Goal: Transaction & Acquisition: Purchase product/service

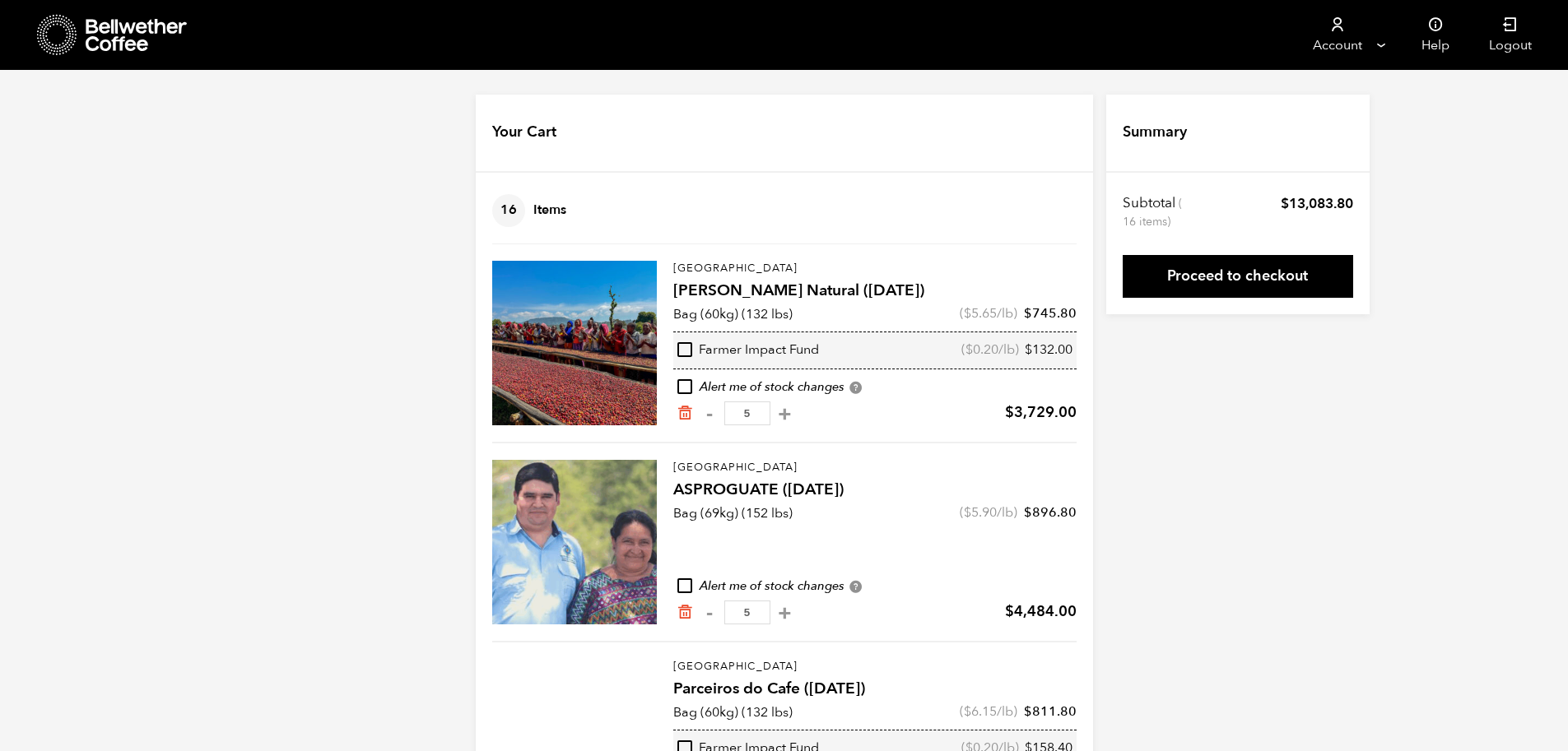
scroll to position [69, 0]
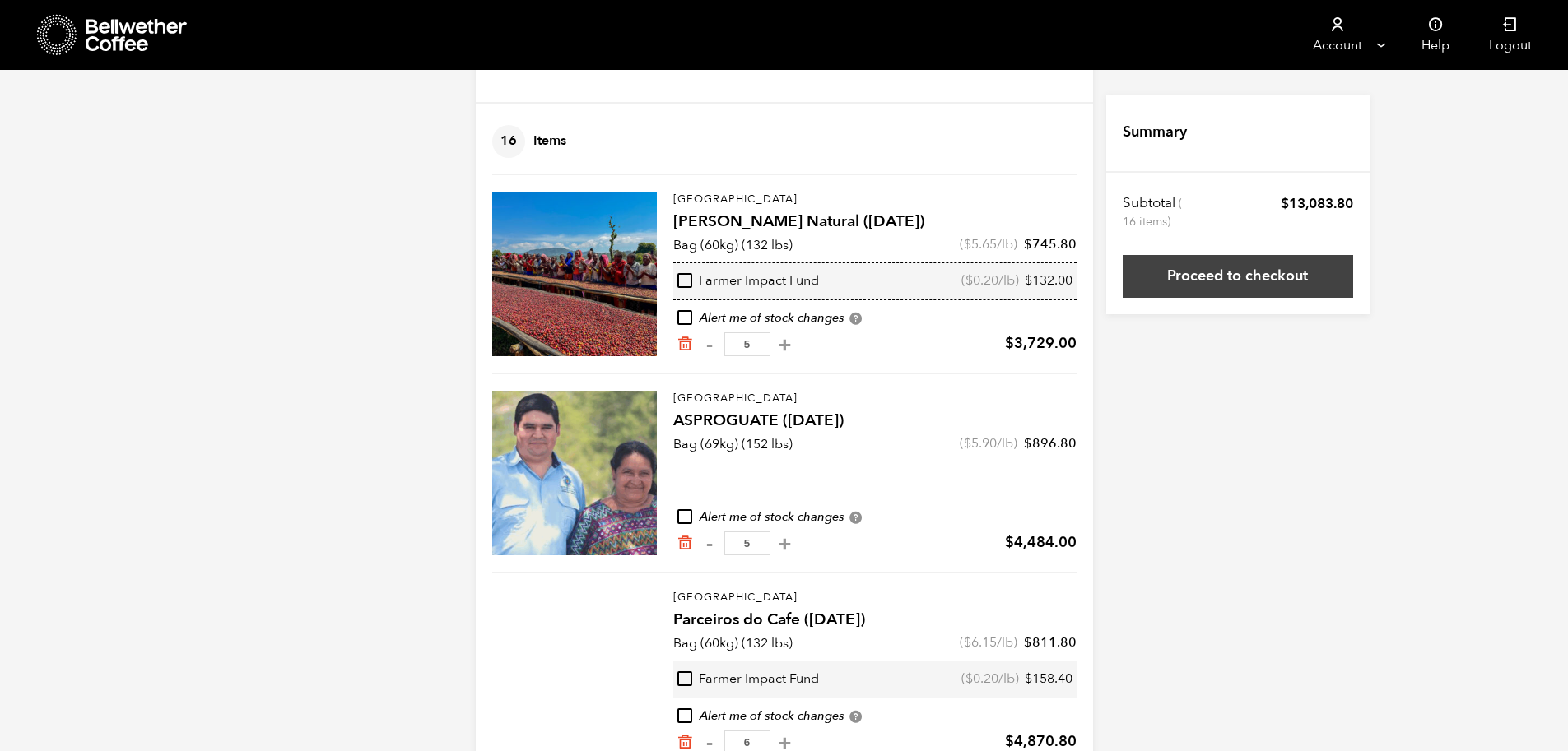
click at [1221, 285] on link "Proceed to checkout" at bounding box center [1238, 276] width 230 height 43
click at [1231, 283] on link "Proceed to checkout" at bounding box center [1238, 276] width 230 height 43
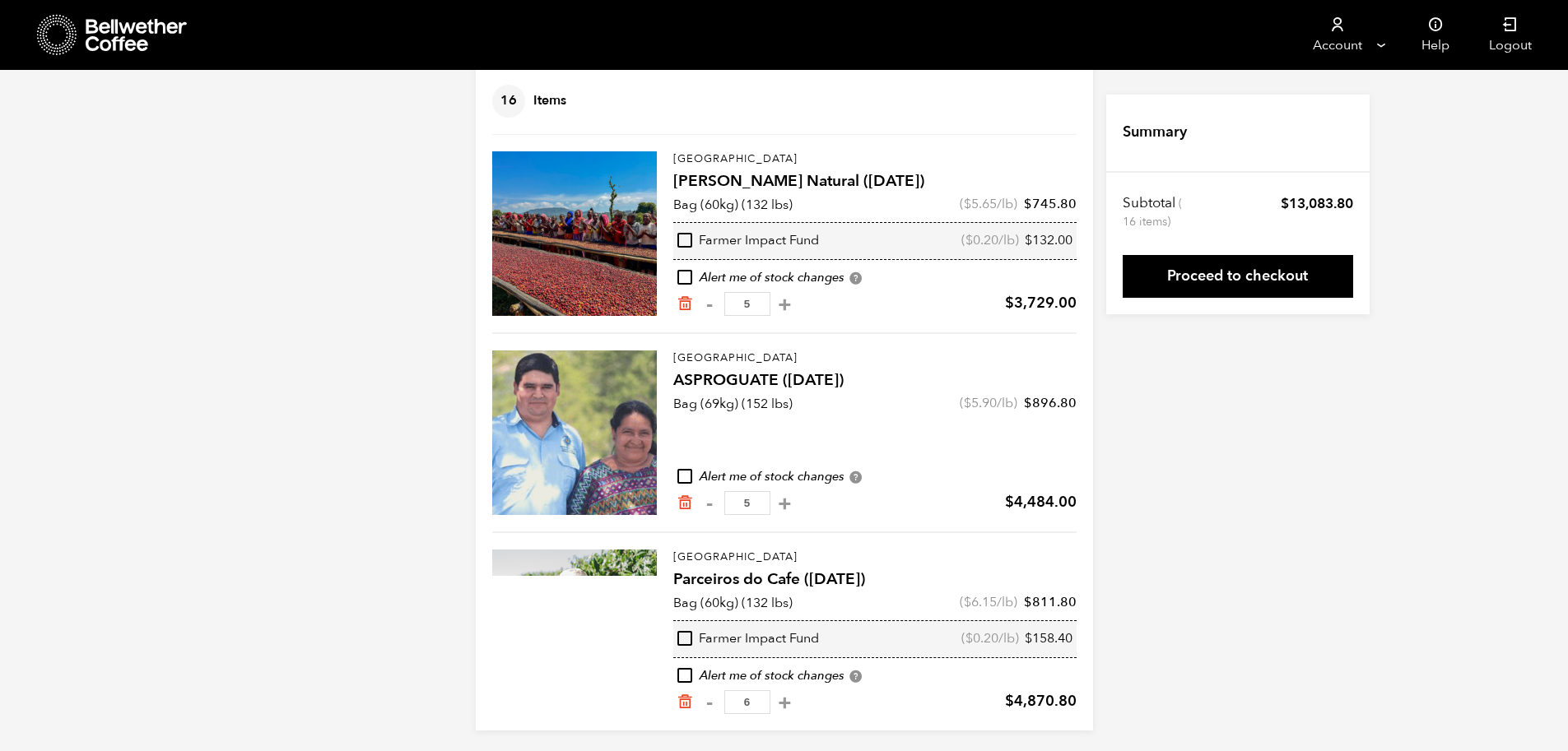
scroll to position [115, 0]
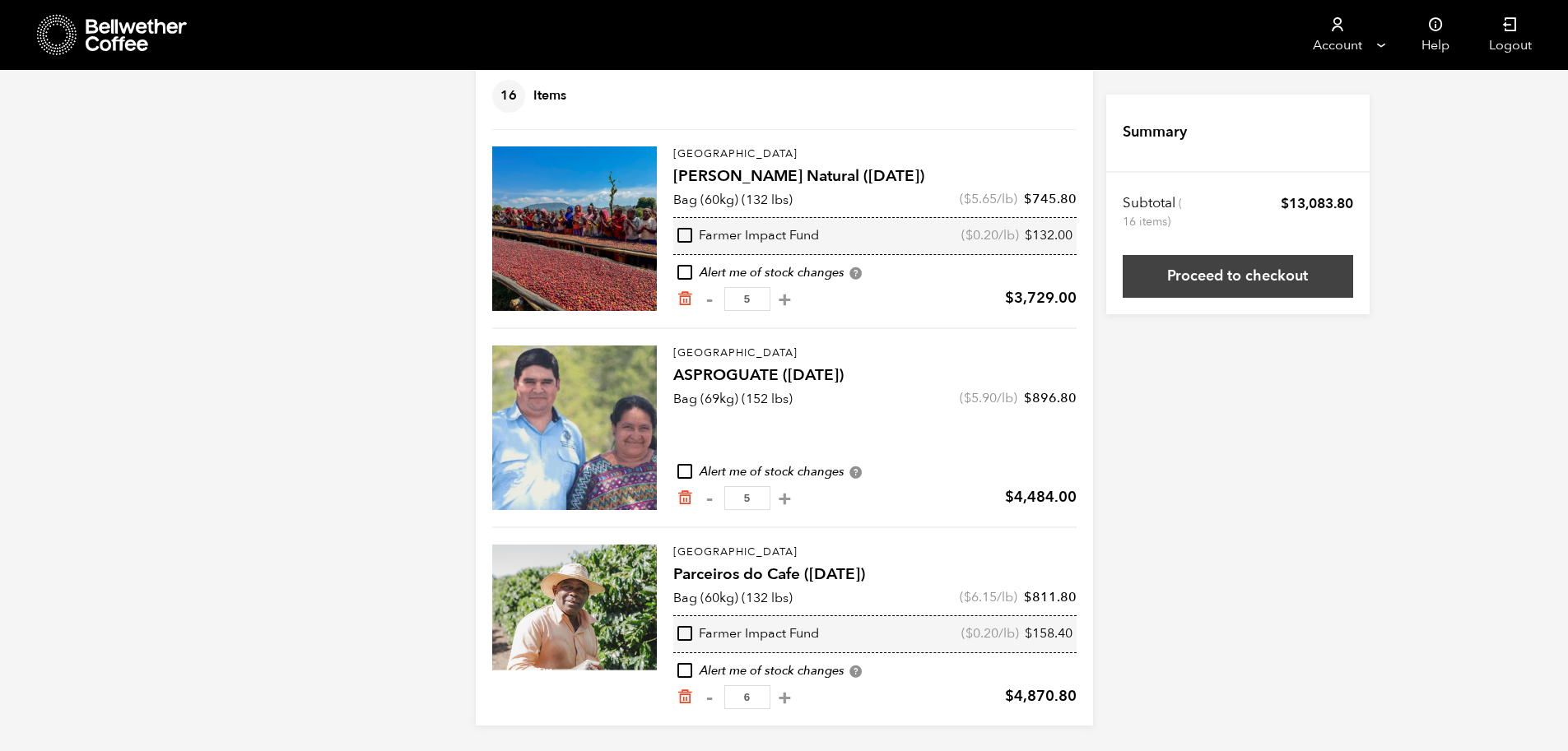
click at [1246, 277] on link "Proceed to checkout" at bounding box center [1238, 276] width 230 height 43
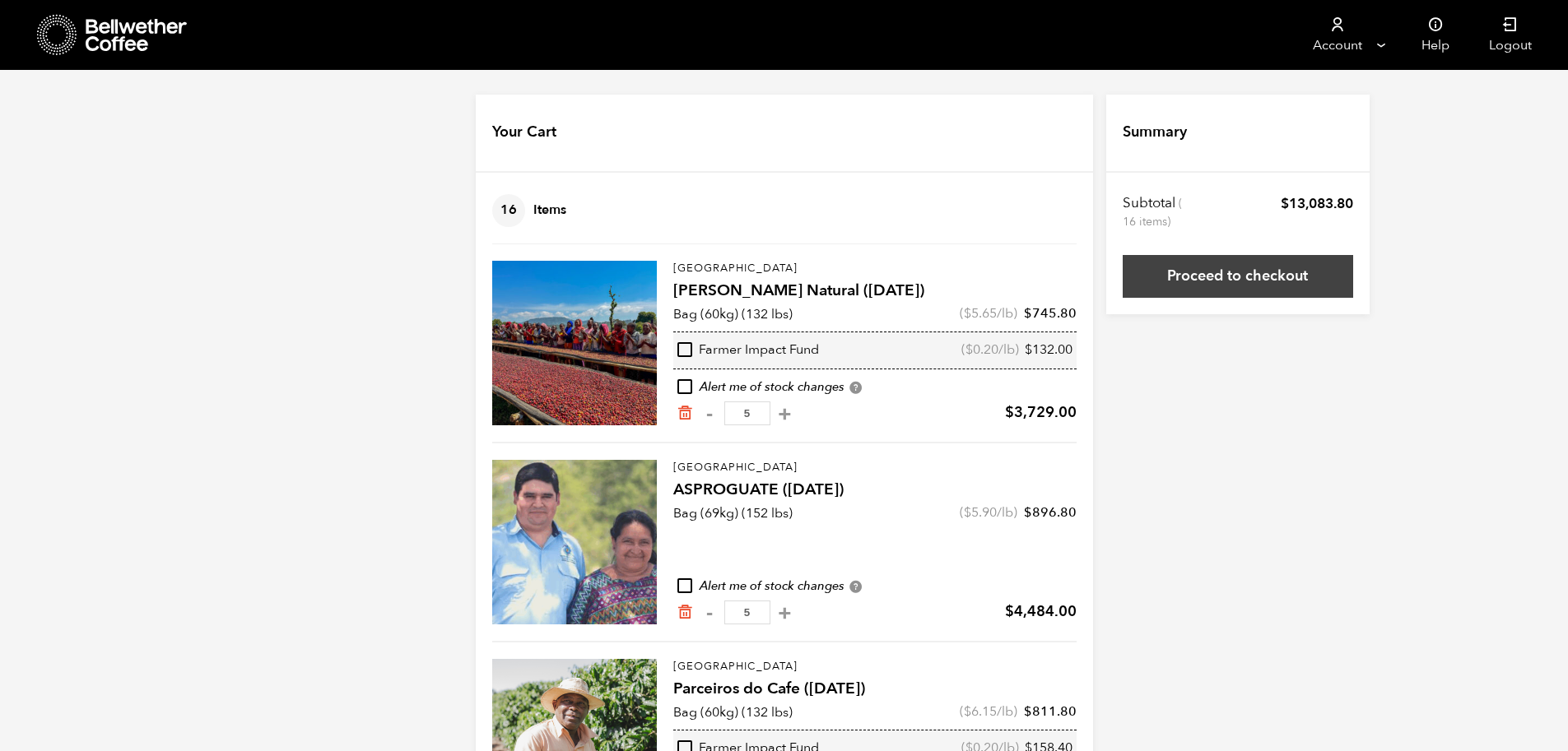
click at [1182, 275] on link "Proceed to checkout" at bounding box center [1238, 276] width 230 height 43
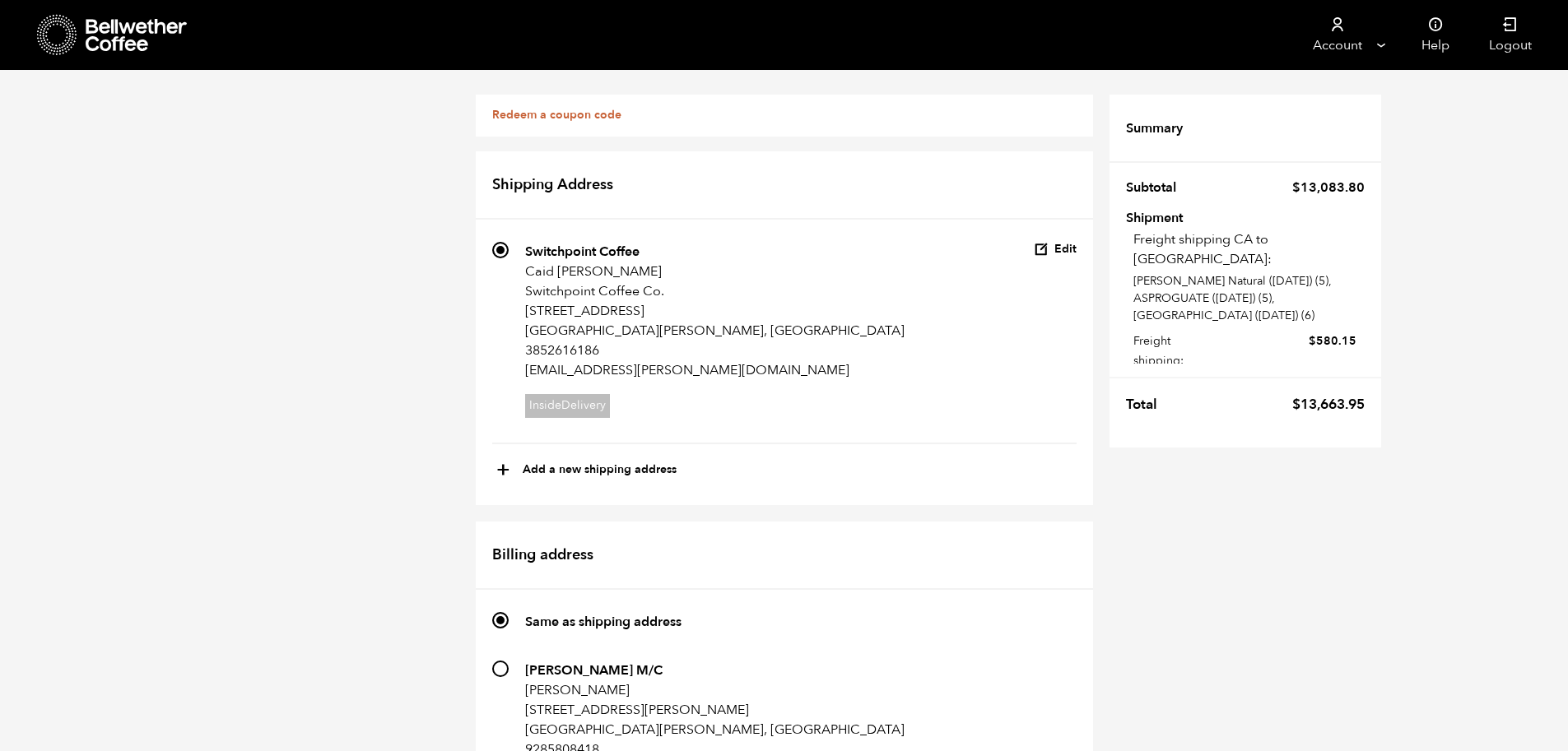
scroll to position [1219, 0]
radio input "true"
